Goal: Task Accomplishment & Management: Complete application form

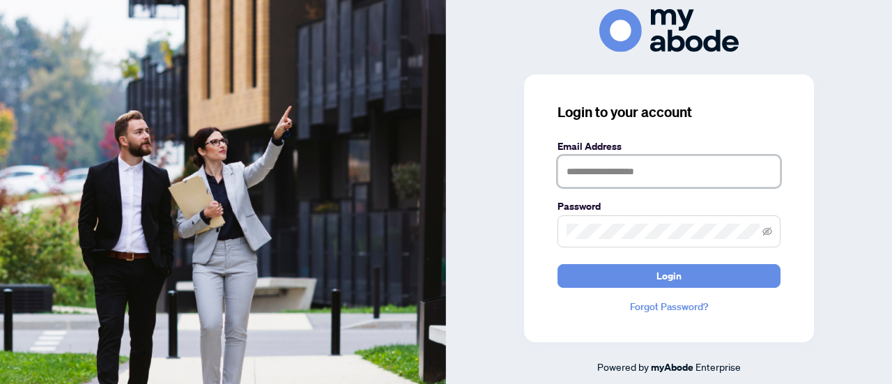
click at [630, 179] on input "text" at bounding box center [669, 171] width 223 height 32
type input "**********"
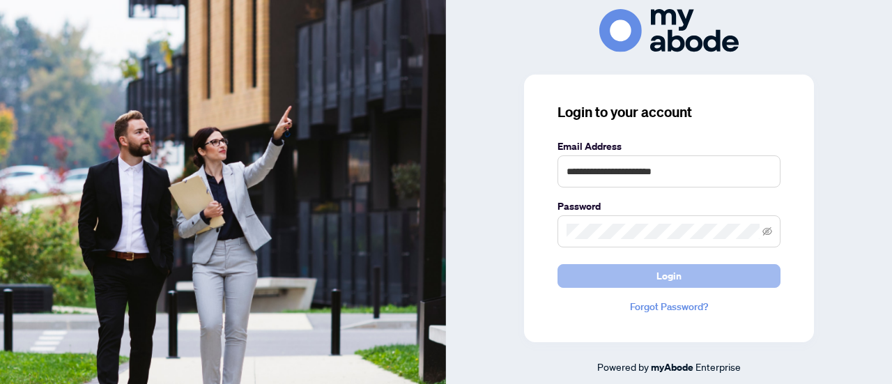
click at [643, 275] on button "Login" at bounding box center [669, 276] width 223 height 24
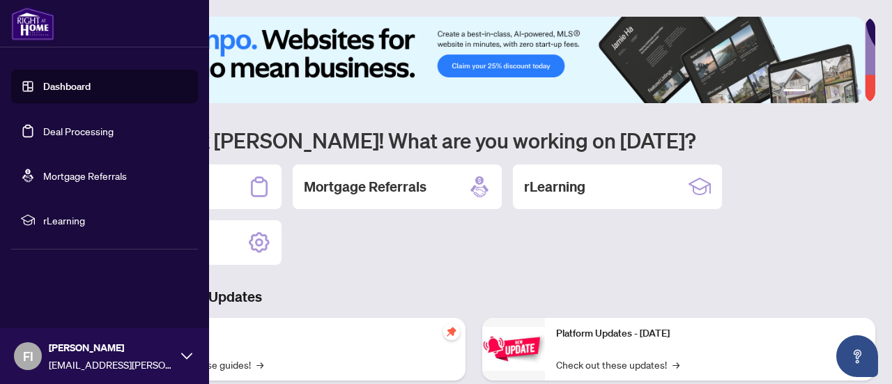
click at [43, 128] on link "Deal Processing" at bounding box center [78, 131] width 70 height 13
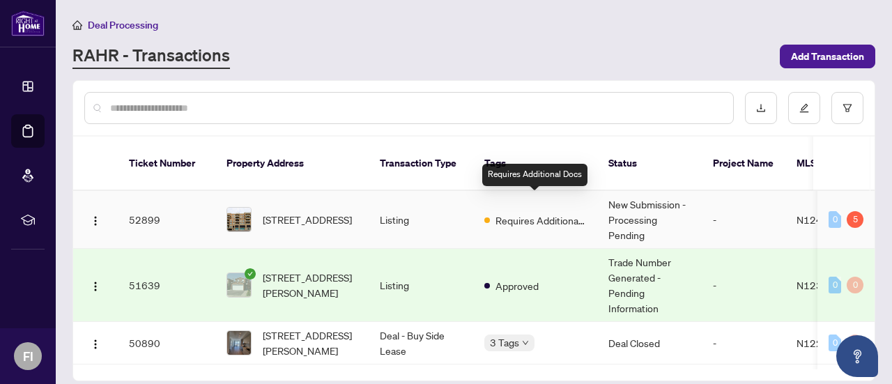
click at [533, 213] on span "Requires Additional Docs" at bounding box center [541, 220] width 91 height 15
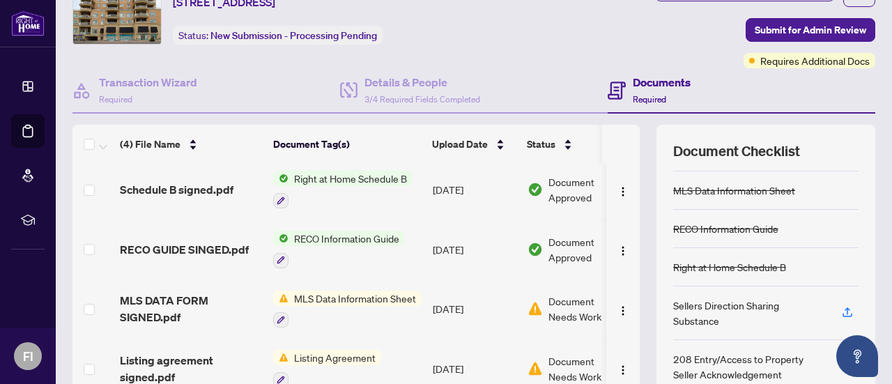
scroll to position [197, 0]
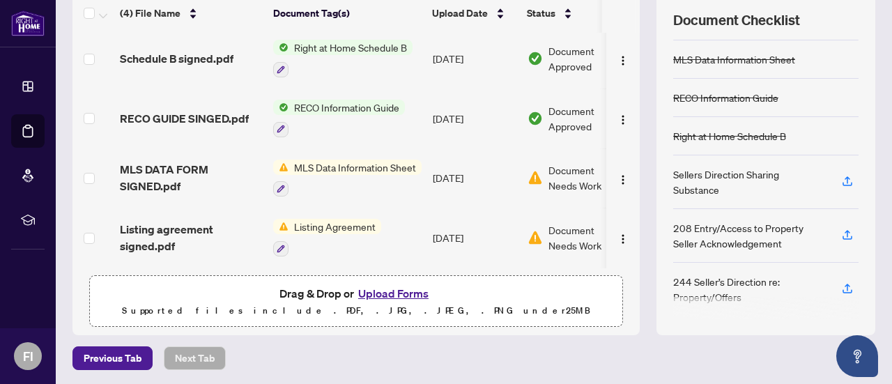
click at [379, 291] on button "Upload Forms" at bounding box center [393, 293] width 79 height 18
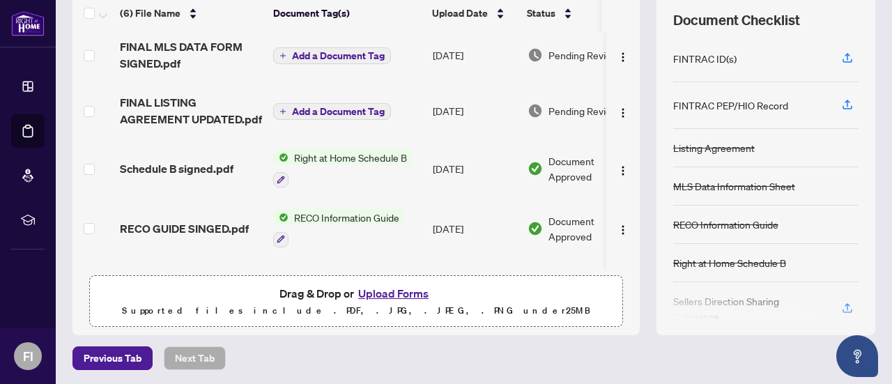
scroll to position [0, 0]
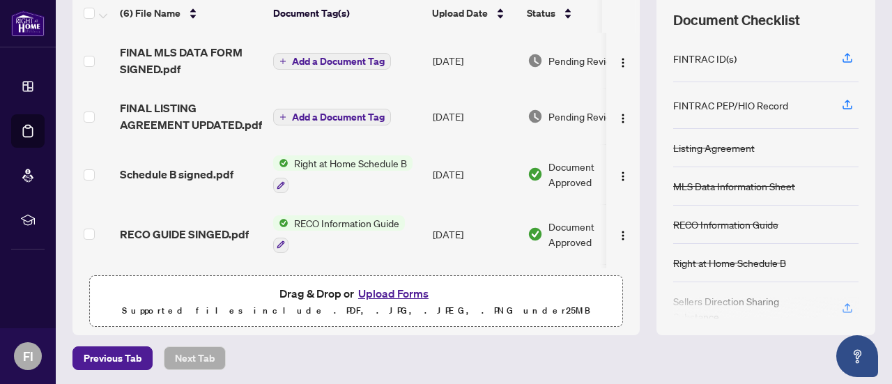
click at [335, 61] on span "Add a Document Tag" at bounding box center [338, 61] width 93 height 10
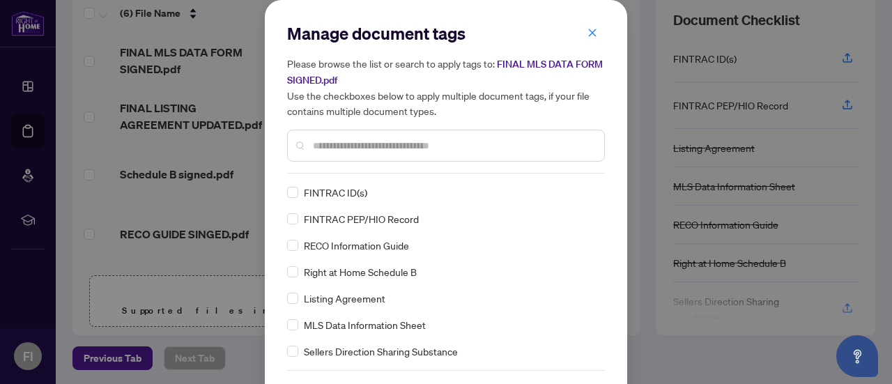
click at [349, 147] on input "text" at bounding box center [453, 145] width 280 height 15
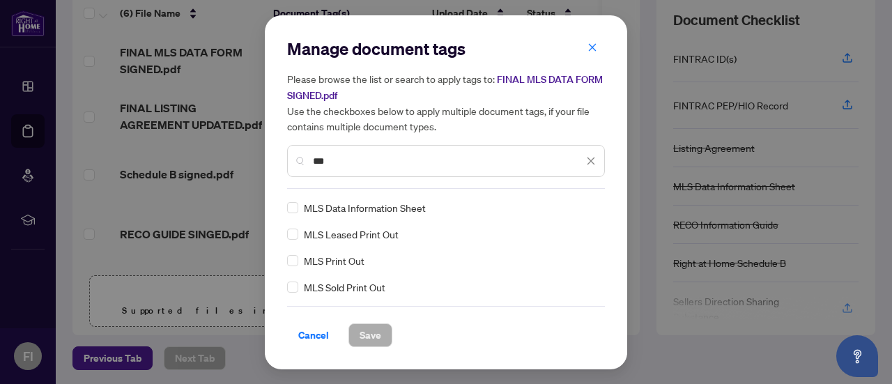
type input "***"
drag, startPoint x: 364, startPoint y: 337, endPoint x: 314, endPoint y: 264, distance: 89.0
click at [364, 337] on span "Save" at bounding box center [371, 335] width 22 height 22
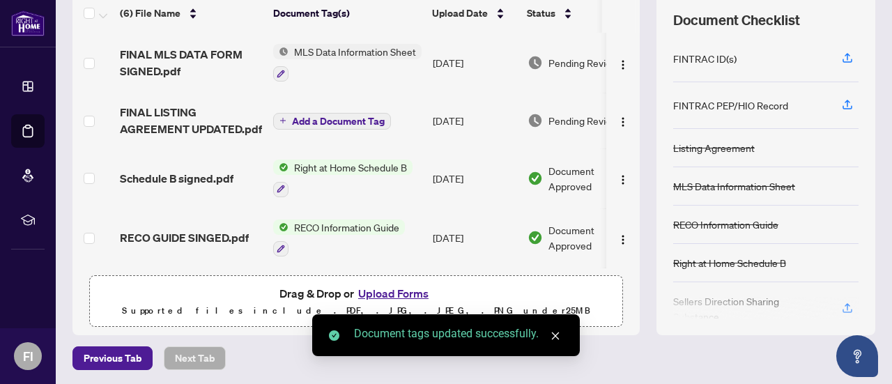
click at [322, 116] on span "Add a Document Tag" at bounding box center [338, 121] width 93 height 10
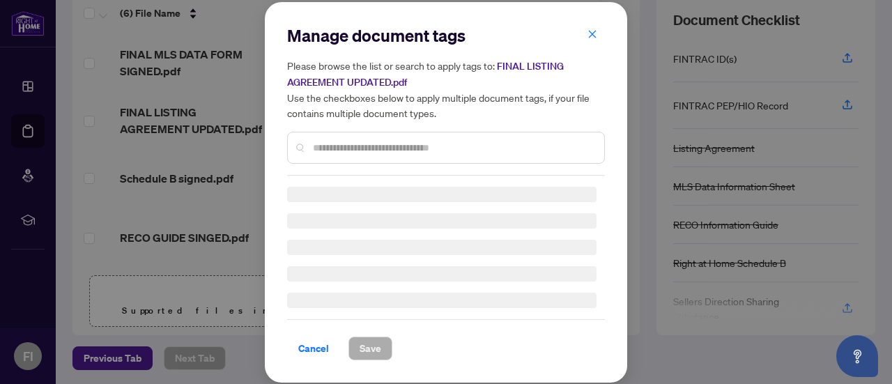
click at [325, 142] on input "text" at bounding box center [453, 147] width 280 height 15
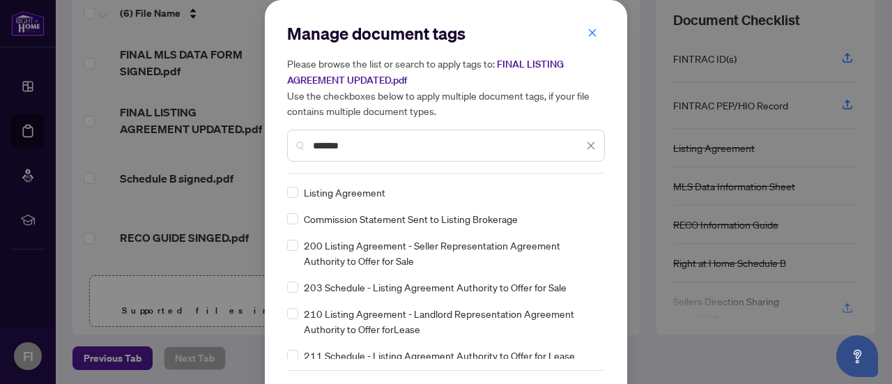
type input "*******"
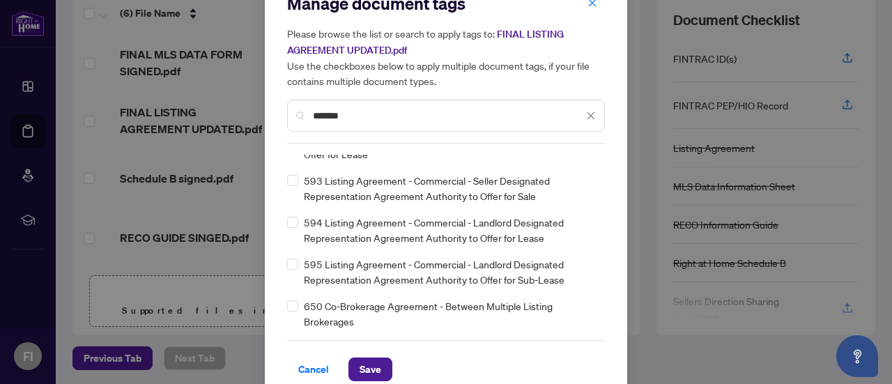
scroll to position [47, 0]
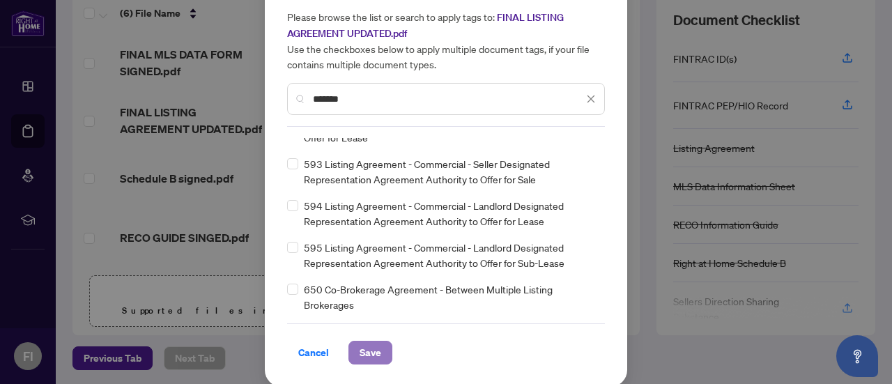
click at [372, 344] on span "Save" at bounding box center [371, 353] width 22 height 22
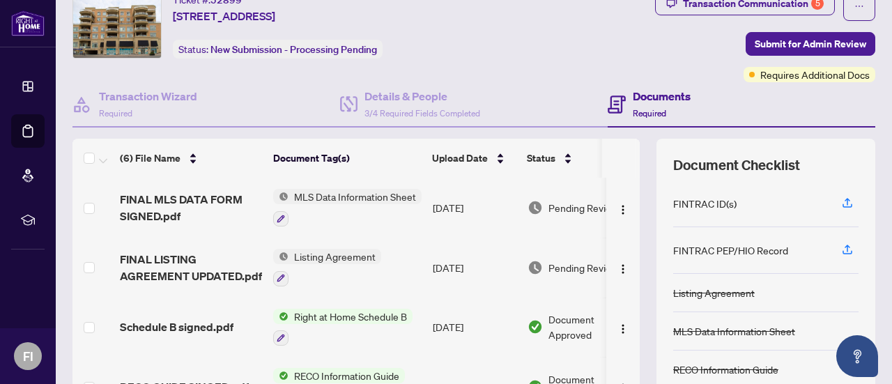
scroll to position [0, 0]
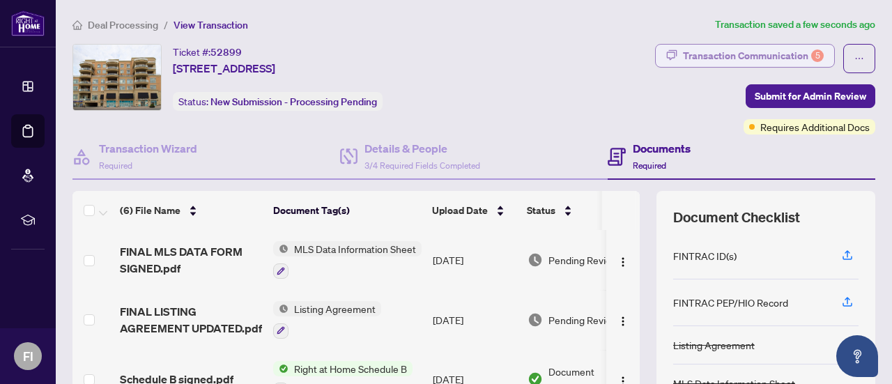
click at [760, 49] on div "Transaction Communication 5" at bounding box center [753, 56] width 141 height 22
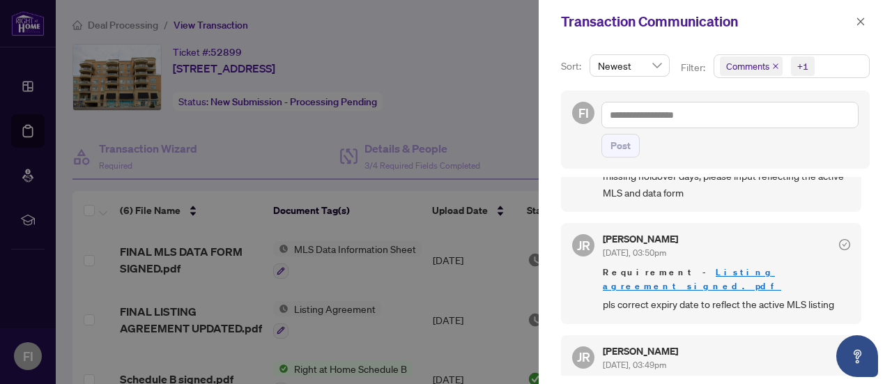
scroll to position [431, 0]
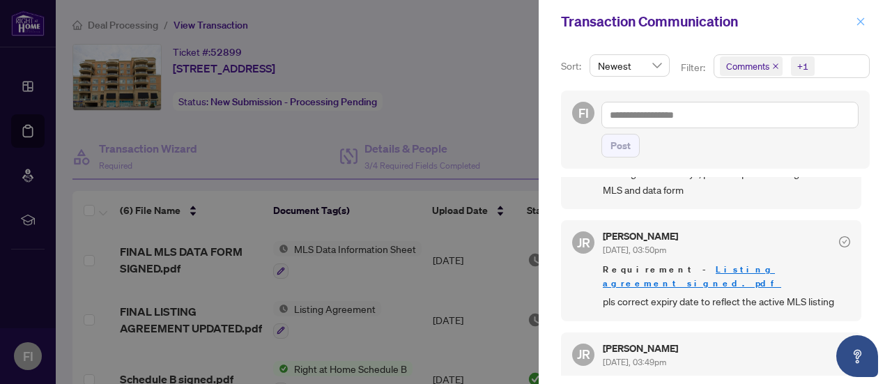
click at [858, 18] on icon "close" at bounding box center [861, 22] width 10 height 10
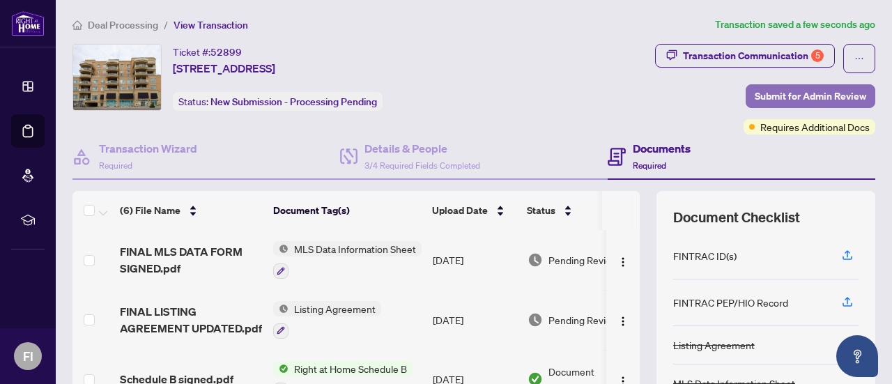
click at [788, 93] on span "Submit for Admin Review" at bounding box center [811, 96] width 112 height 22
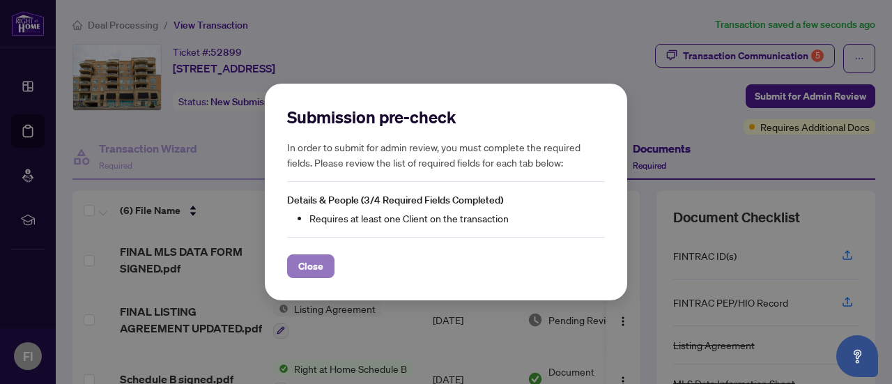
click at [306, 261] on span "Close" at bounding box center [310, 266] width 25 height 22
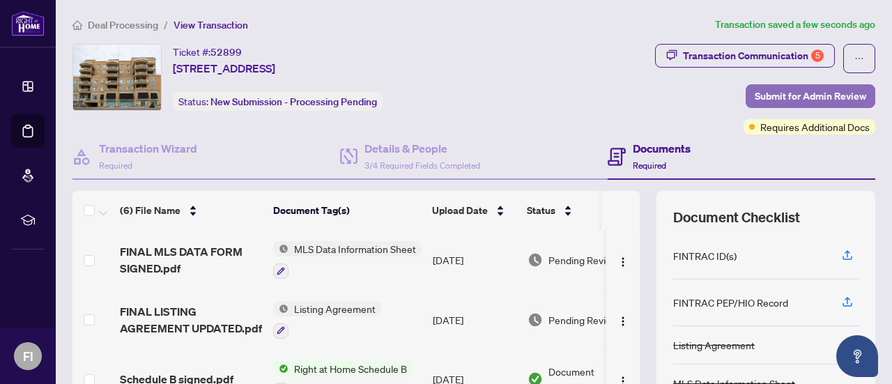
click at [778, 98] on span "Submit for Admin Review" at bounding box center [811, 96] width 112 height 22
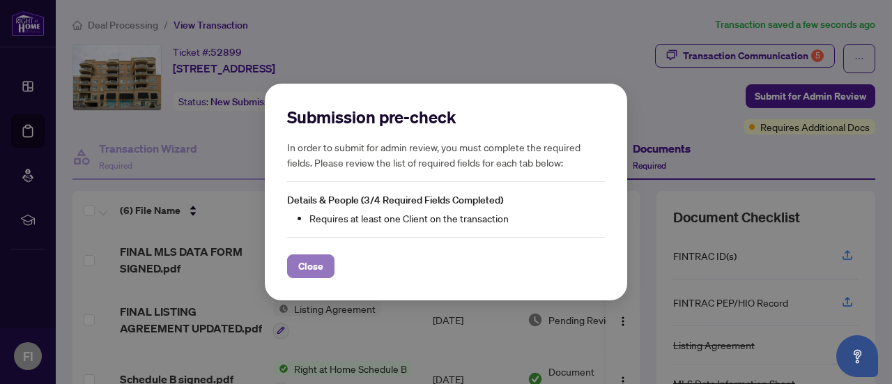
click at [315, 267] on span "Close" at bounding box center [310, 266] width 25 height 22
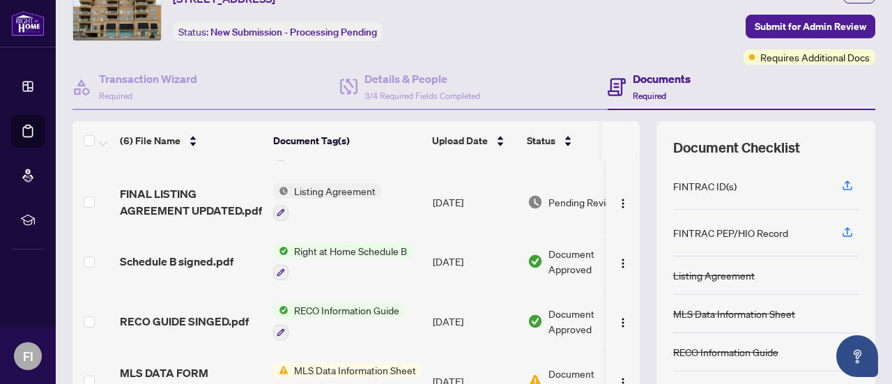
scroll to position [0, 0]
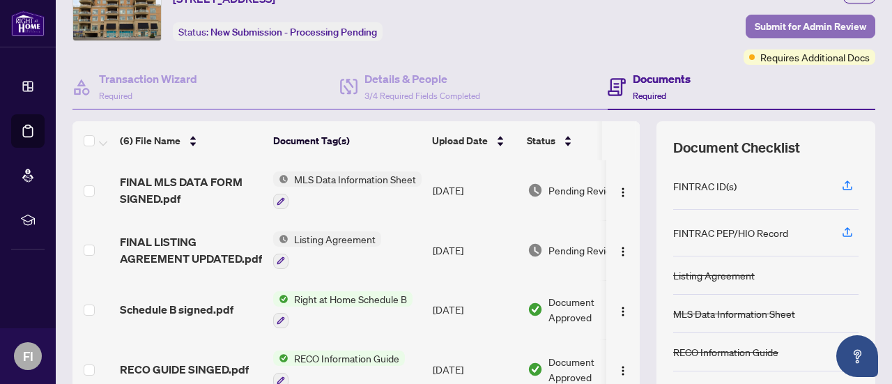
click at [821, 23] on span "Submit for Admin Review" at bounding box center [811, 26] width 112 height 22
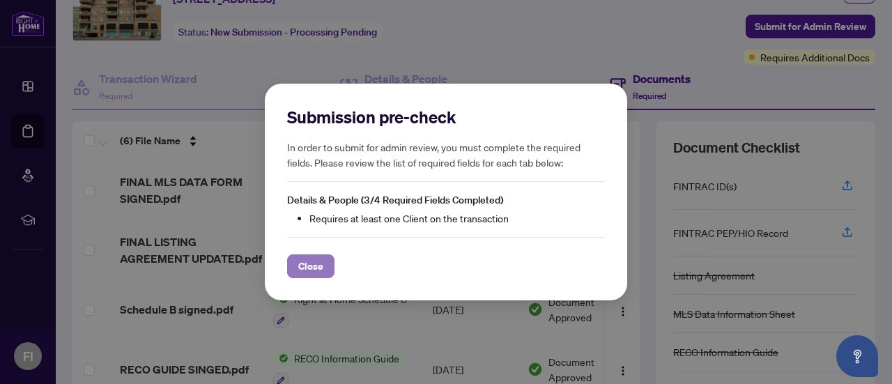
click at [307, 260] on span "Close" at bounding box center [310, 266] width 25 height 22
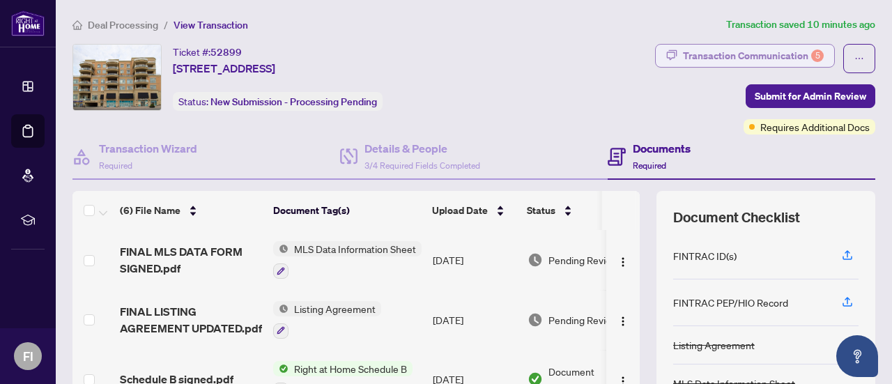
click at [754, 50] on div "Transaction Communication 5" at bounding box center [753, 56] width 141 height 22
